Goal: Check status: Check status

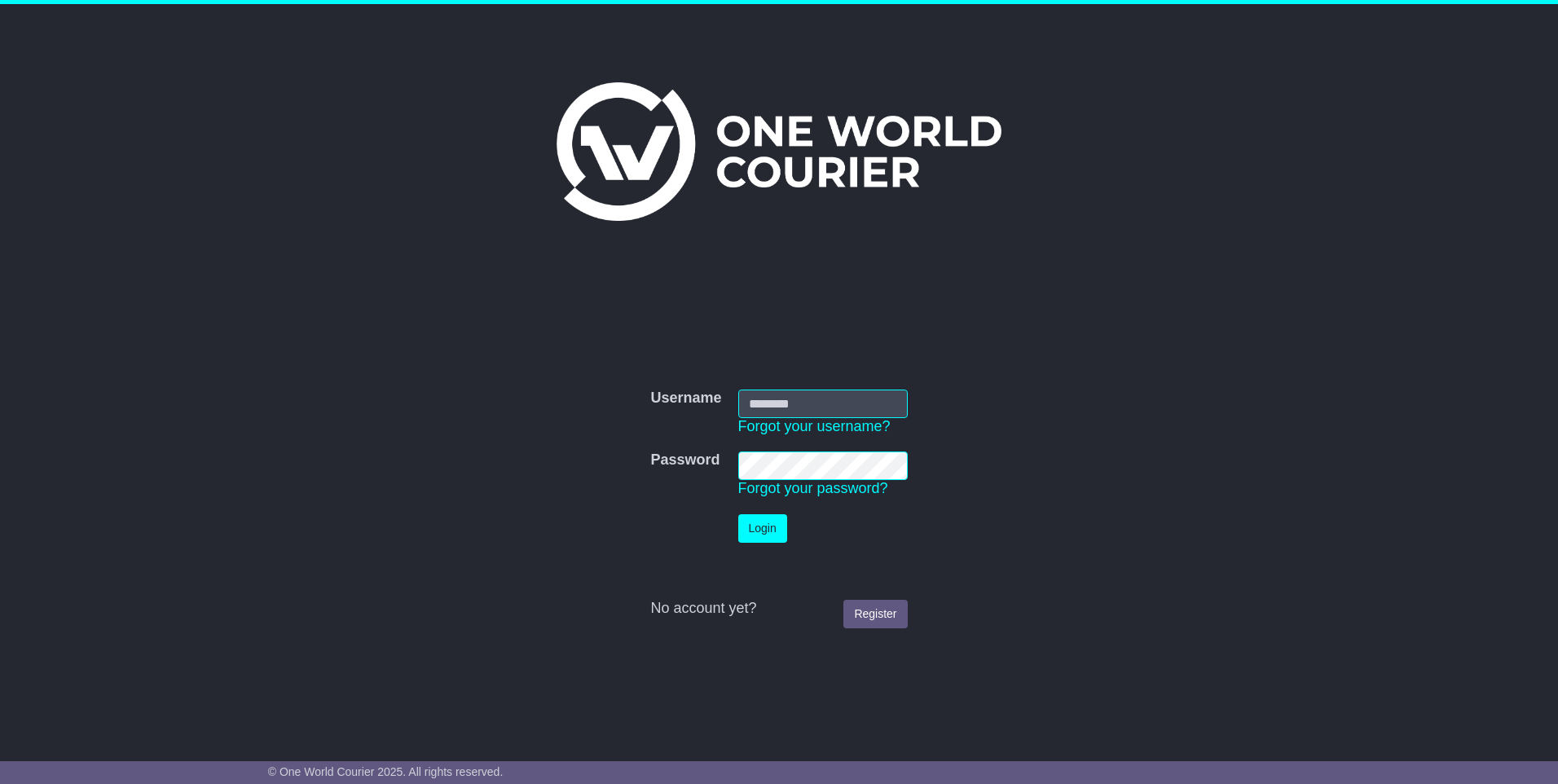
type input "**********"
click at [772, 526] on button "Login" at bounding box center [763, 528] width 49 height 28
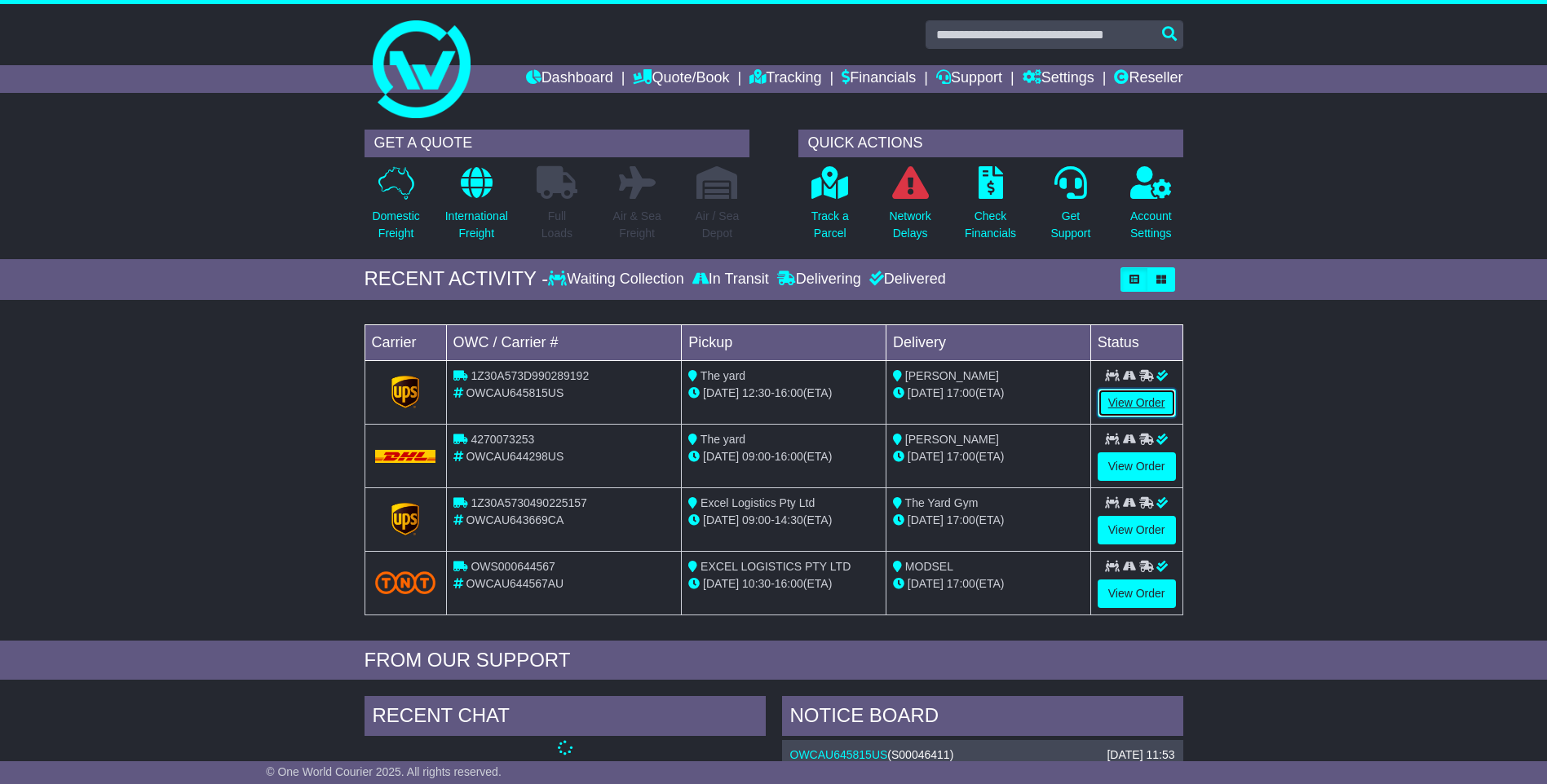
click at [1136, 401] on link "View Order" at bounding box center [1136, 402] width 78 height 28
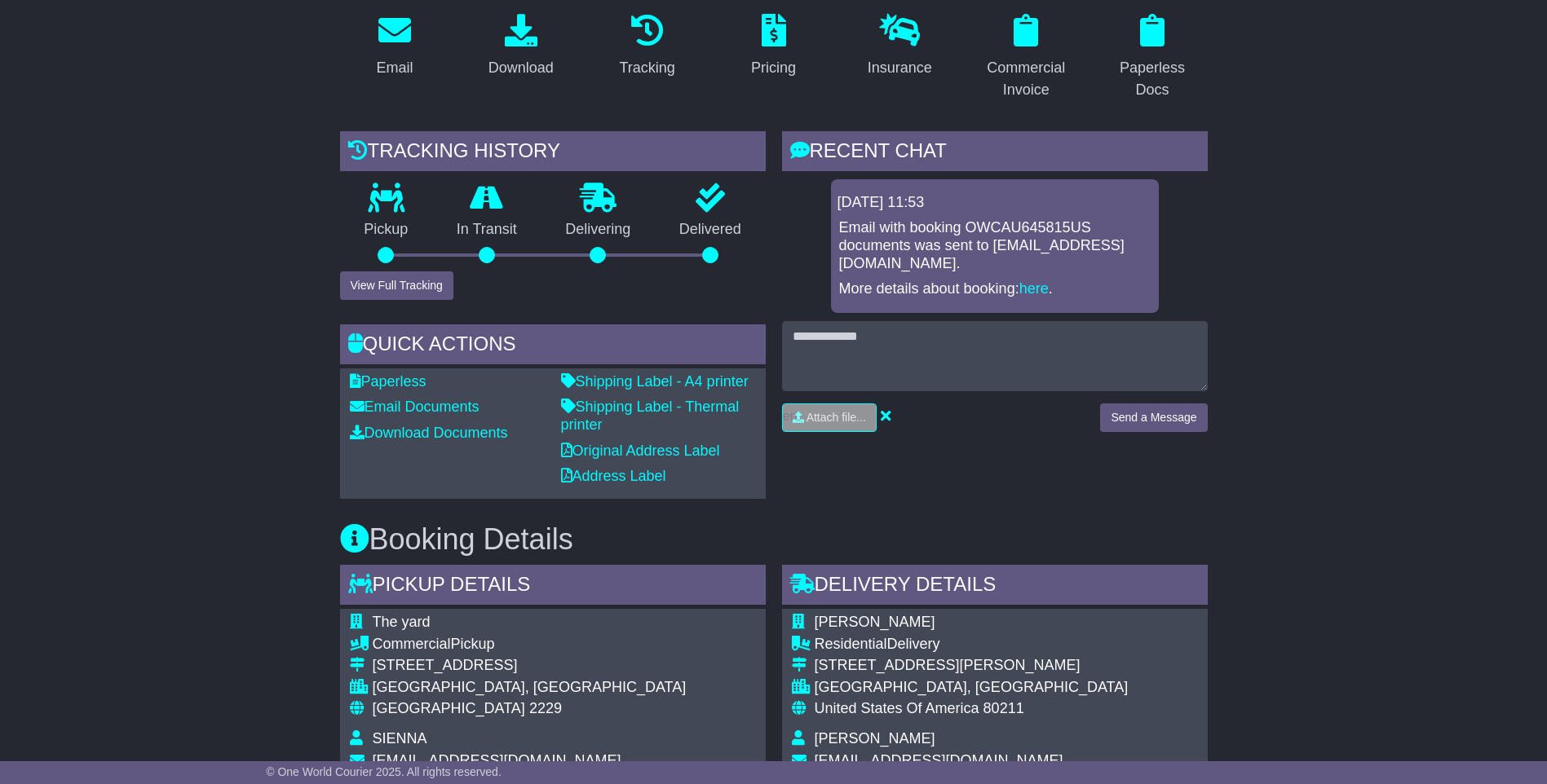
scroll to position [259, 0]
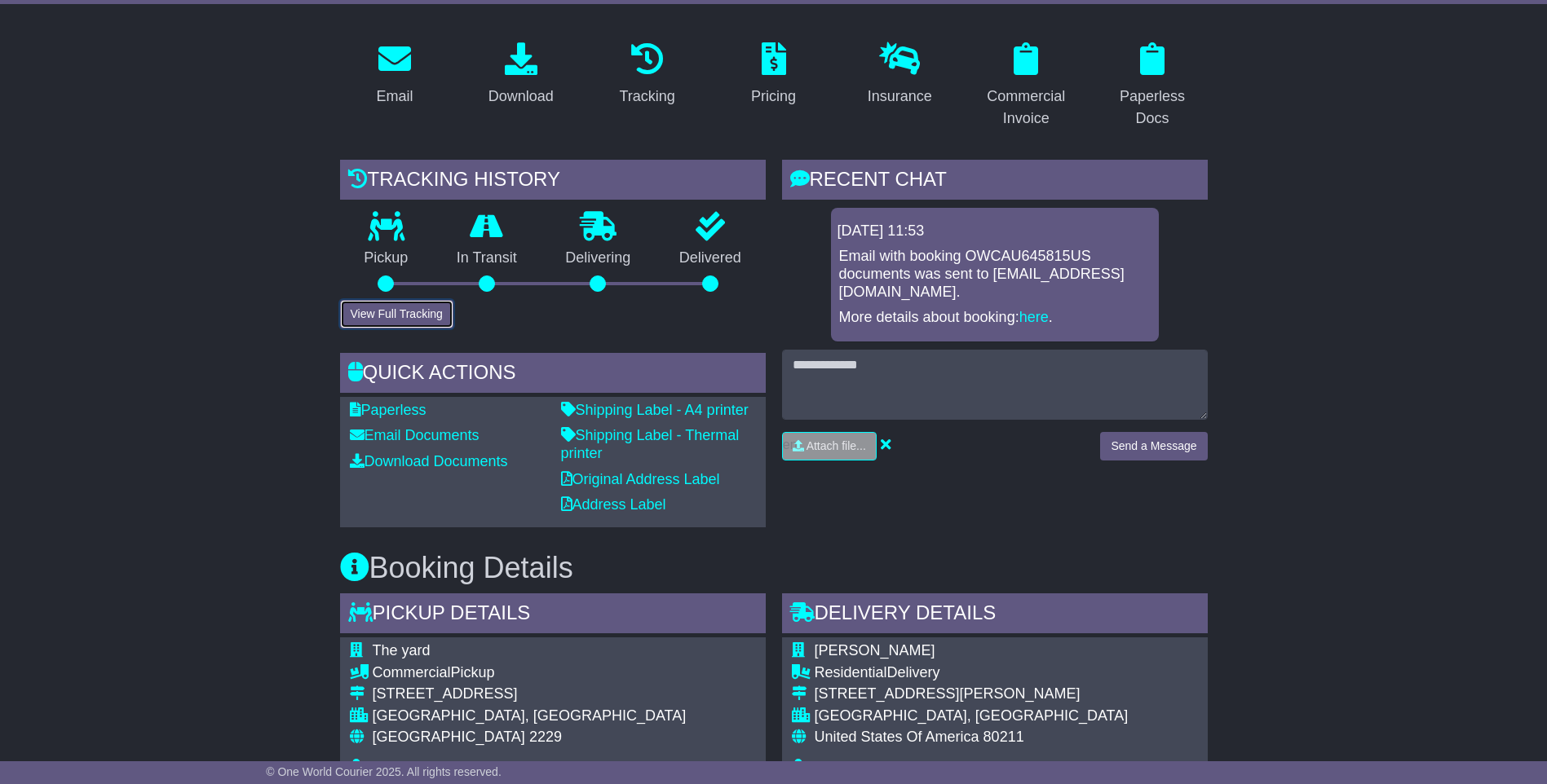
click at [393, 309] on button "View Full Tracking" at bounding box center [396, 313] width 113 height 28
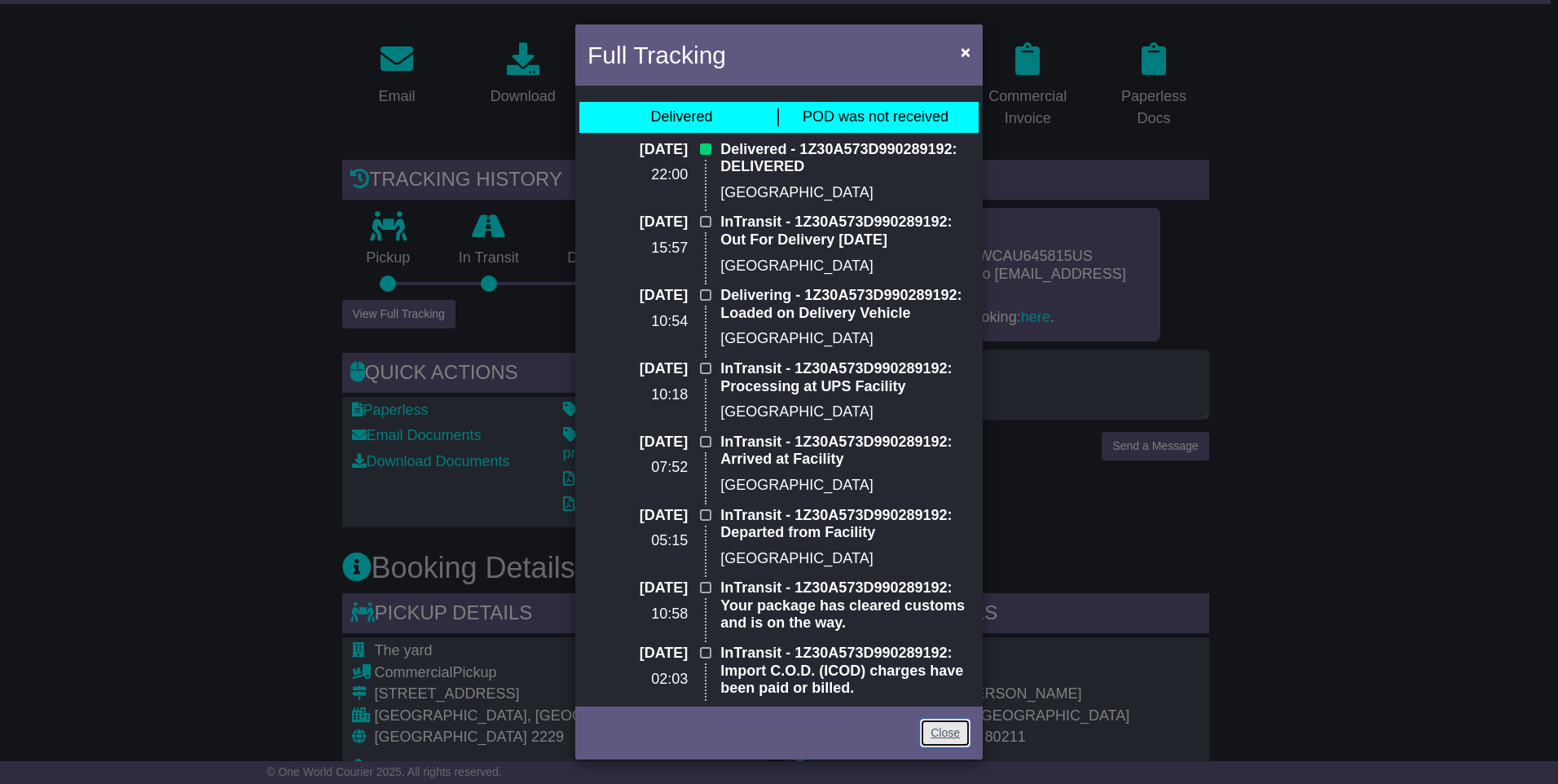
click at [942, 721] on link "Close" at bounding box center [944, 732] width 50 height 28
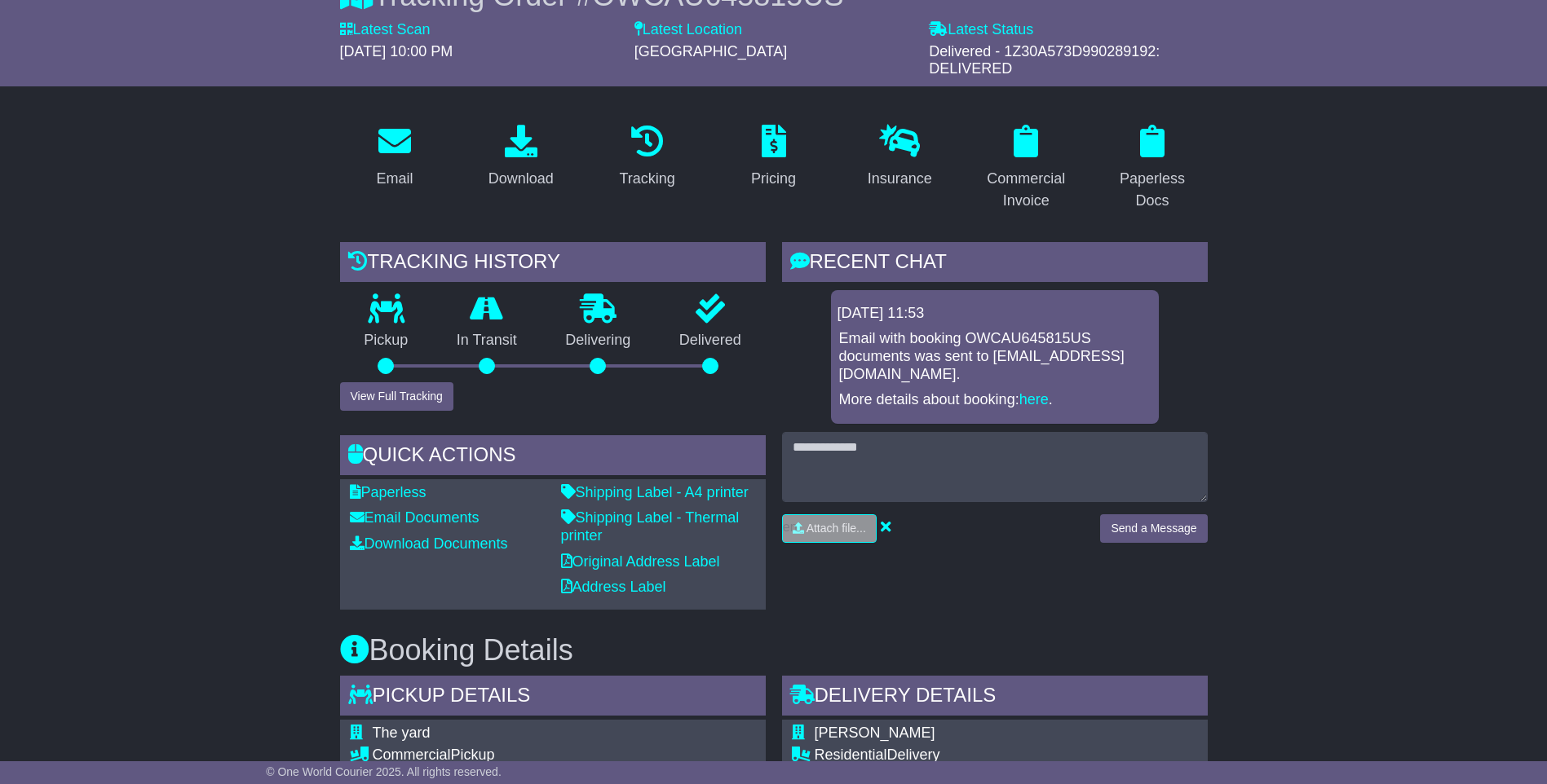
scroll to position [177, 0]
click at [418, 391] on button "View Full Tracking" at bounding box center [396, 395] width 113 height 28
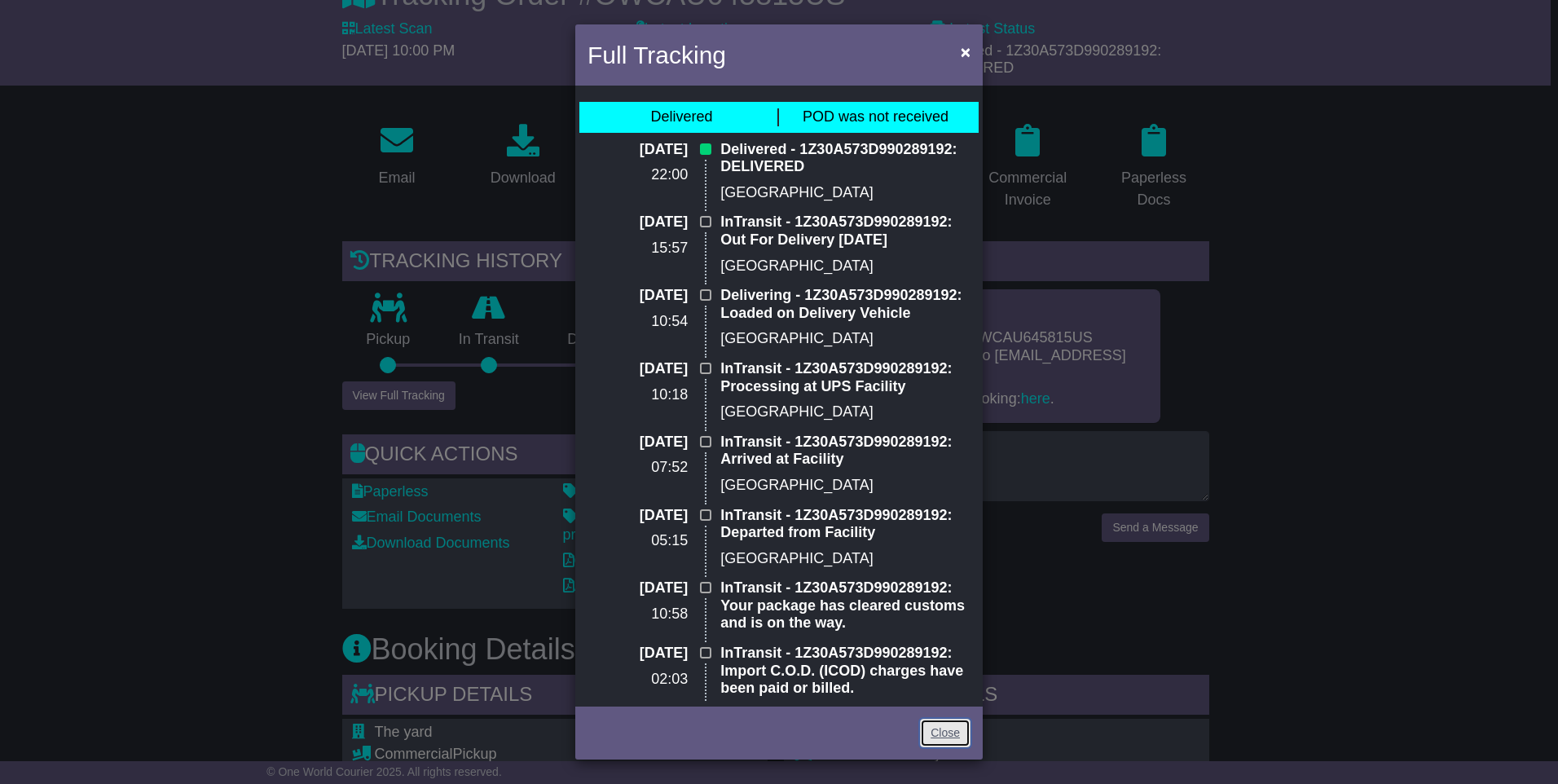
click at [938, 736] on link "Close" at bounding box center [944, 732] width 50 height 28
